Goal: Find specific page/section: Find specific page/section

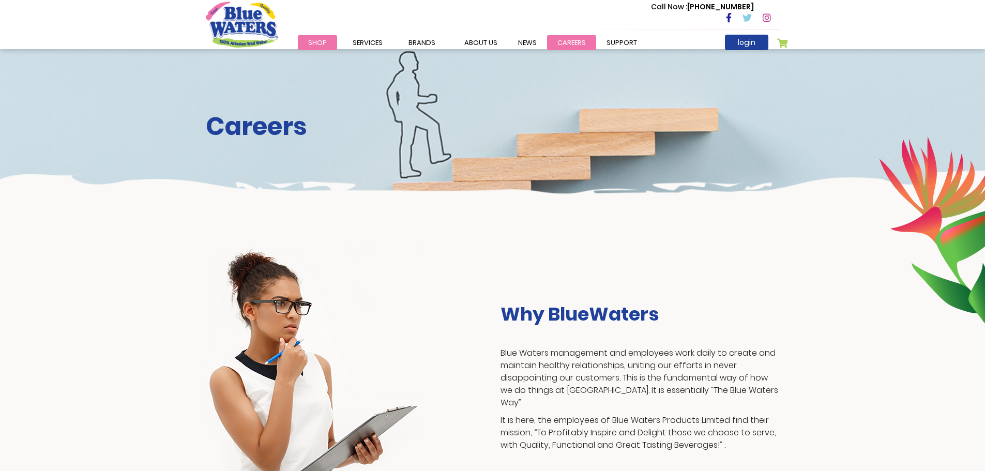
click at [569, 39] on link "careers" at bounding box center [571, 42] width 49 height 15
click at [564, 42] on link "careers" at bounding box center [571, 42] width 49 height 15
